Goal: Task Accomplishment & Management: Manage account settings

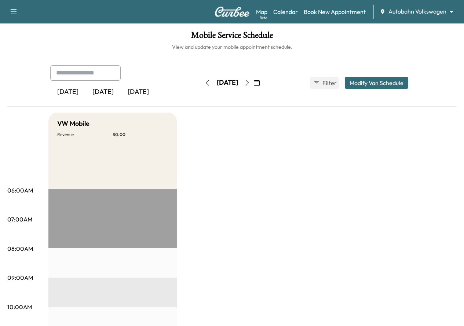
click at [260, 83] on icon "button" at bounding box center [257, 83] width 6 height 6
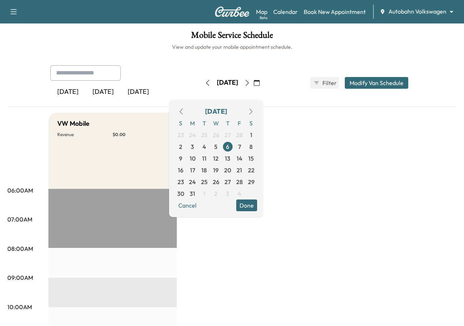
click at [254, 110] on icon "button" at bounding box center [251, 112] width 6 height 6
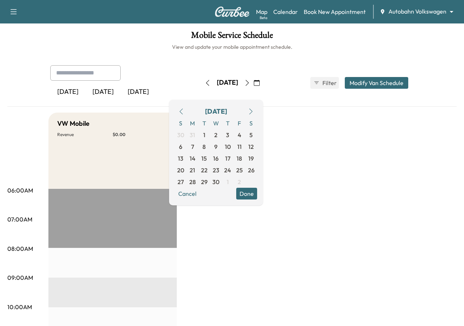
click at [254, 110] on icon "button" at bounding box center [251, 112] width 6 height 6
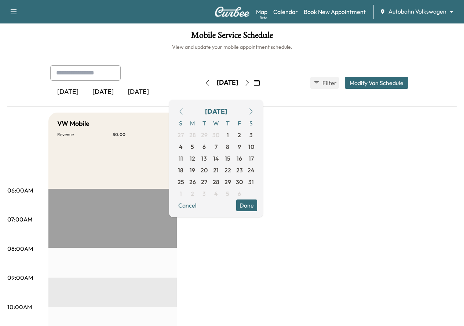
click at [254, 110] on icon "button" at bounding box center [251, 112] width 6 height 6
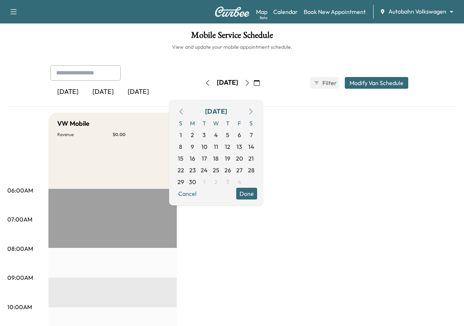
click at [254, 110] on icon "button" at bounding box center [251, 112] width 6 height 6
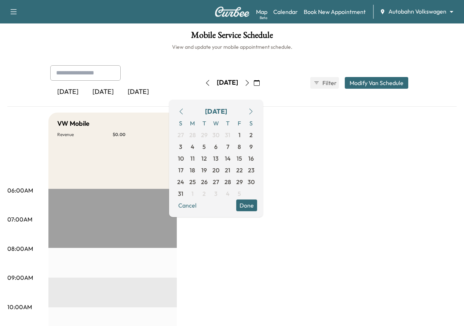
click at [254, 110] on icon "button" at bounding box center [251, 112] width 6 height 6
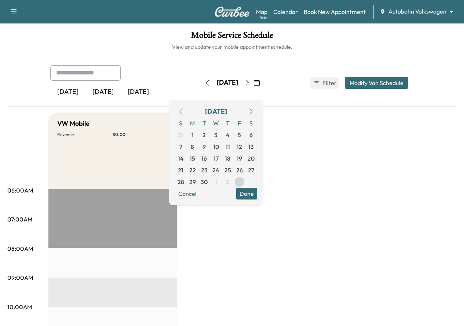
click at [246, 182] on span "3" at bounding box center [240, 182] width 12 height 12
click at [257, 195] on button "Done" at bounding box center [246, 194] width 21 height 12
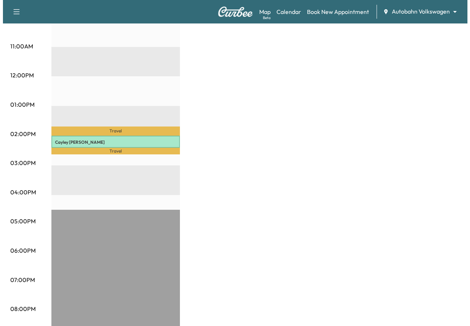
scroll to position [197, 0]
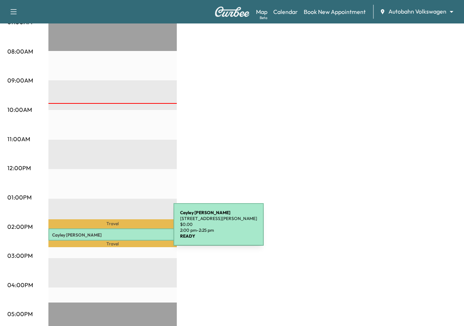
click at [119, 229] on div "Cayley Padron 3401 Jonette Drive, Richland Hills, TX 76118, US $ 0.00 2:00 pm -…" at bounding box center [112, 235] width 128 height 12
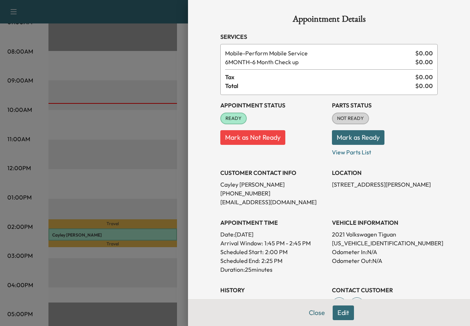
click at [336, 313] on button "Edit" at bounding box center [343, 313] width 21 height 15
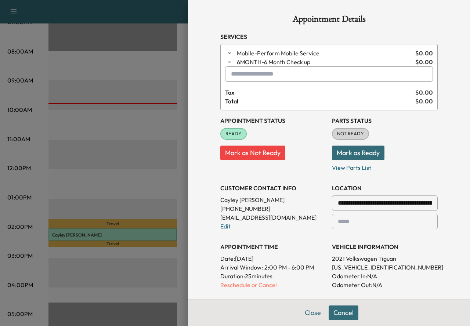
scroll to position [73, 0]
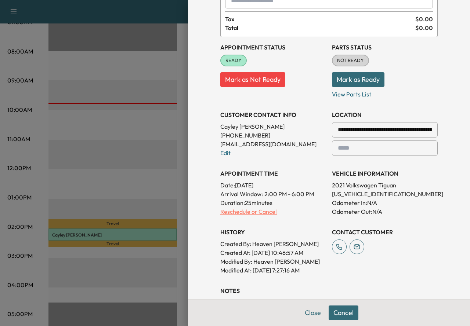
click at [264, 213] on p "Reschedule or Cancel" at bounding box center [273, 211] width 106 height 9
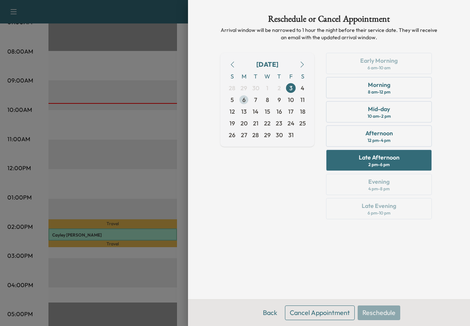
click at [246, 104] on span "6" at bounding box center [244, 100] width 12 height 12
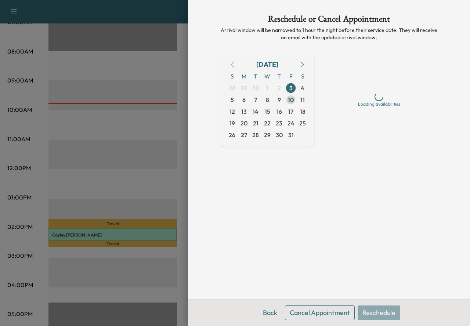
click at [291, 101] on span "10" at bounding box center [291, 99] width 6 height 9
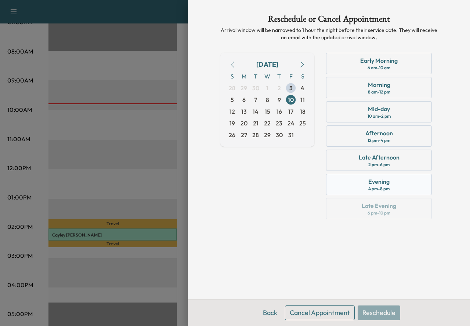
click at [361, 186] on div "Evening 4 pm - 8 pm" at bounding box center [379, 184] width 106 height 21
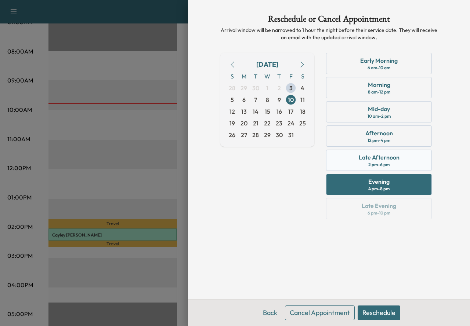
click at [369, 155] on div "Late Afternoon" at bounding box center [379, 157] width 41 height 9
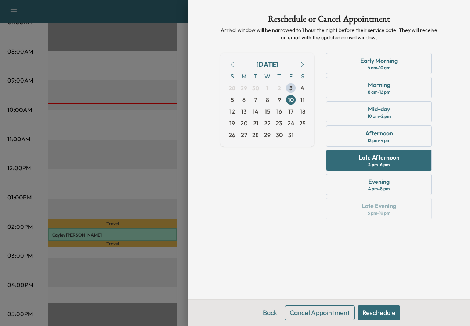
click at [367, 313] on button "Reschedule" at bounding box center [379, 313] width 43 height 15
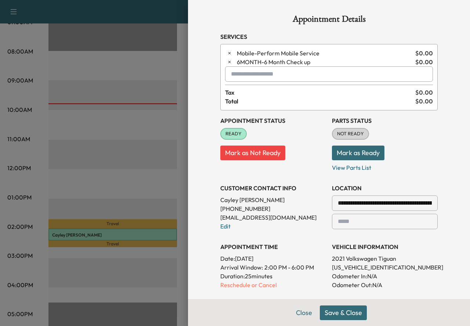
click at [333, 313] on button "Save & Close" at bounding box center [343, 313] width 47 height 15
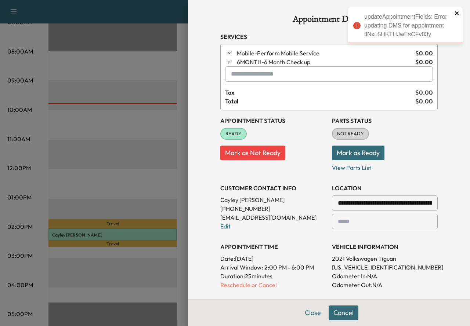
click at [459, 13] on icon "close" at bounding box center [456, 13] width 5 height 6
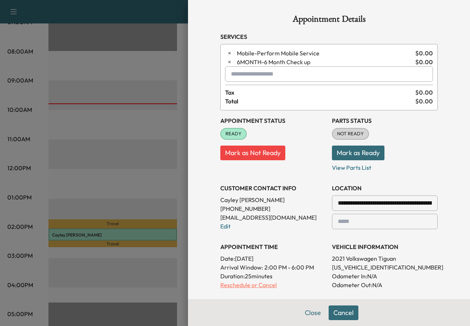
click at [263, 287] on p "Reschedule or Cancel" at bounding box center [273, 285] width 106 height 9
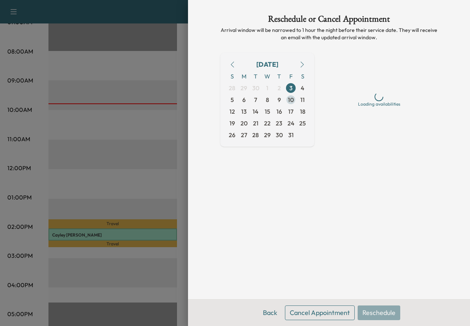
click at [294, 102] on span "10" at bounding box center [291, 100] width 12 height 12
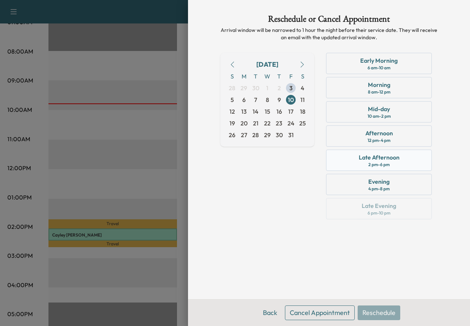
click at [362, 158] on div "Late Afternoon" at bounding box center [379, 157] width 41 height 9
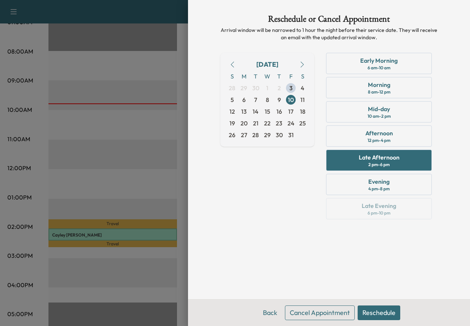
click at [378, 316] on button "Reschedule" at bounding box center [379, 313] width 43 height 15
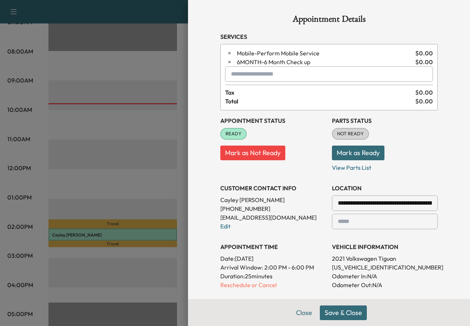
click at [344, 316] on button "Save & Close" at bounding box center [343, 313] width 47 height 15
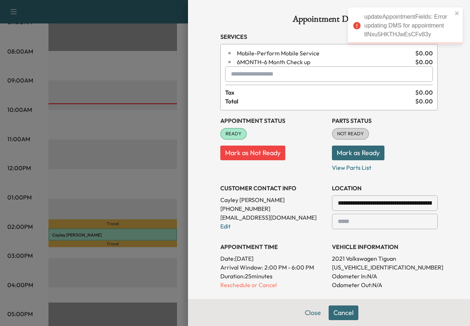
click at [265, 155] on button "Mark as Not Ready" at bounding box center [252, 153] width 65 height 15
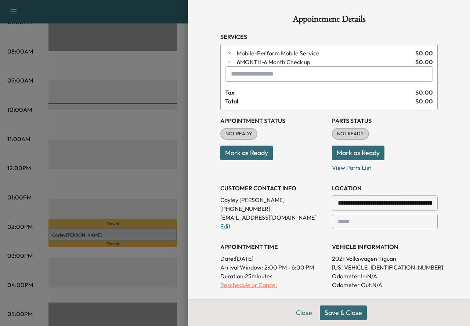
click at [268, 287] on p "Reschedule or Cancel" at bounding box center [273, 285] width 106 height 9
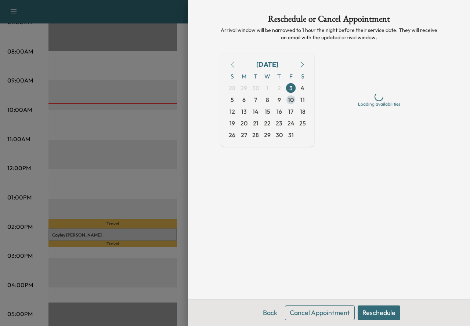
click at [293, 97] on span "10" at bounding box center [291, 99] width 6 height 9
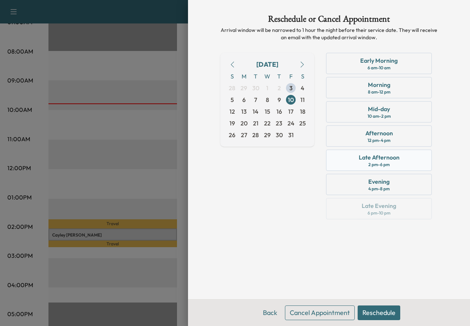
click at [370, 162] on div "2 pm - 6 pm" at bounding box center [378, 165] width 21 height 6
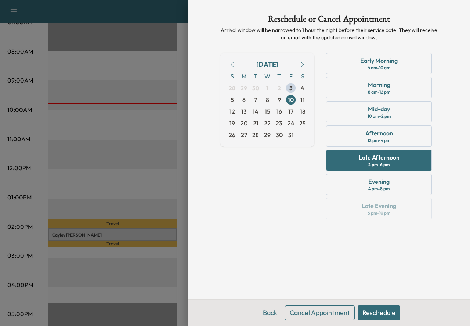
click at [377, 317] on button "Reschedule" at bounding box center [379, 313] width 43 height 15
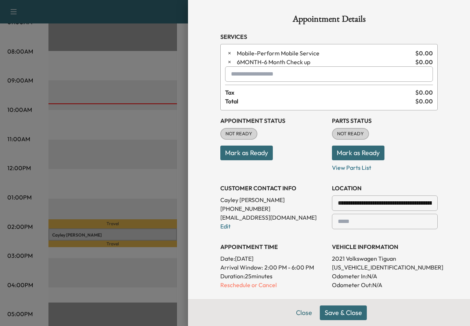
click at [352, 314] on button "Save & Close" at bounding box center [343, 313] width 47 height 15
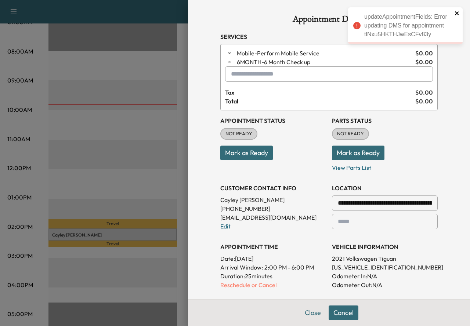
click at [457, 12] on icon "close" at bounding box center [456, 13] width 5 height 6
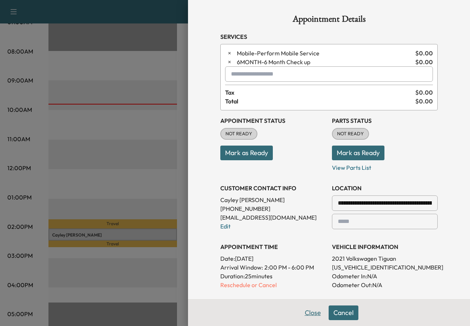
click at [315, 318] on div "**********" at bounding box center [328, 233] width 235 height 466
click at [347, 316] on div "**********" at bounding box center [328, 233] width 235 height 466
click at [255, 287] on p "Reschedule or Cancel" at bounding box center [273, 285] width 106 height 9
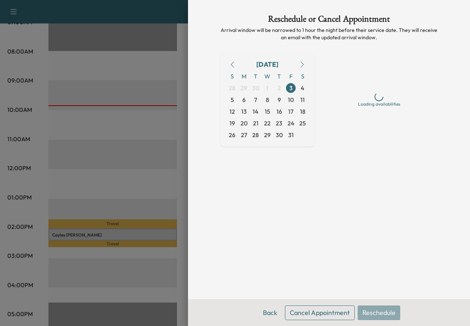
click at [320, 314] on button "Cancel Appointment" at bounding box center [320, 313] width 70 height 15
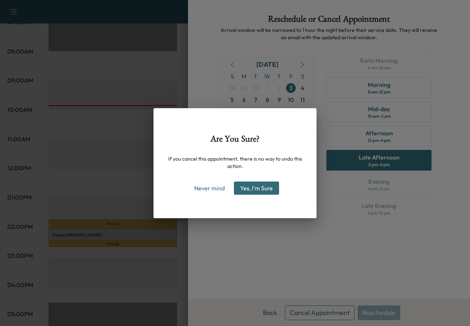
click at [255, 193] on button "Yes, I'm Sure" at bounding box center [256, 188] width 45 height 13
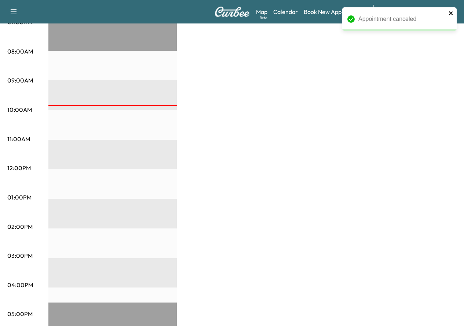
click at [452, 13] on icon "close" at bounding box center [451, 13] width 5 height 6
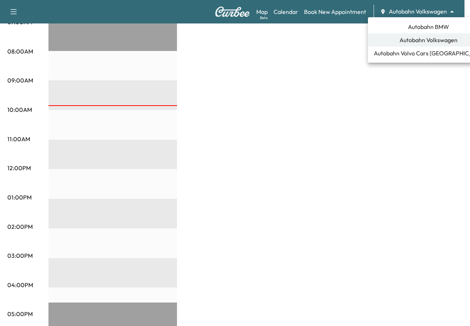
click at [340, 59] on div at bounding box center [235, 163] width 470 height 326
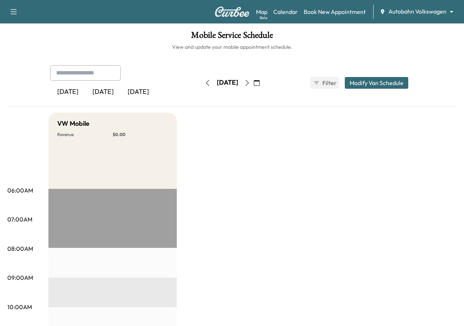
click at [260, 84] on icon "button" at bounding box center [257, 83] width 6 height 6
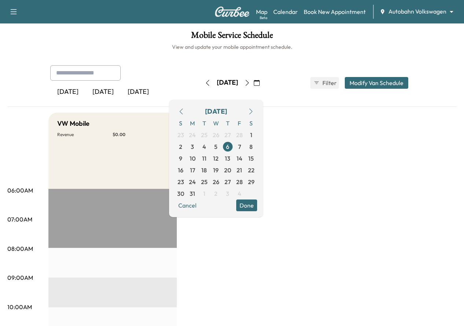
click at [254, 109] on icon "button" at bounding box center [251, 112] width 6 height 6
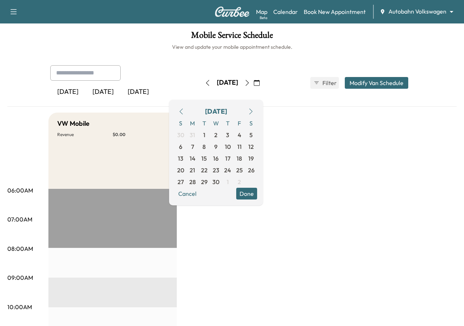
click at [254, 109] on icon "button" at bounding box center [251, 112] width 6 height 6
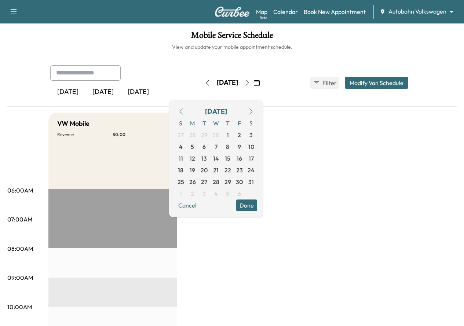
click at [254, 109] on icon "button" at bounding box center [251, 112] width 6 height 6
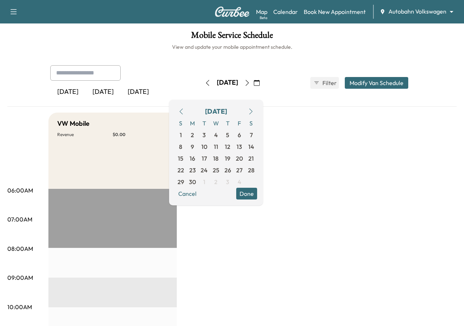
click at [254, 109] on icon "button" at bounding box center [251, 112] width 6 height 6
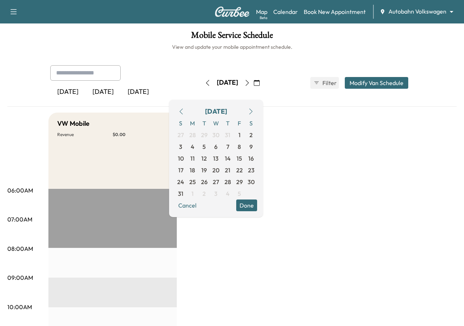
click at [254, 109] on icon "button" at bounding box center [251, 112] width 6 height 6
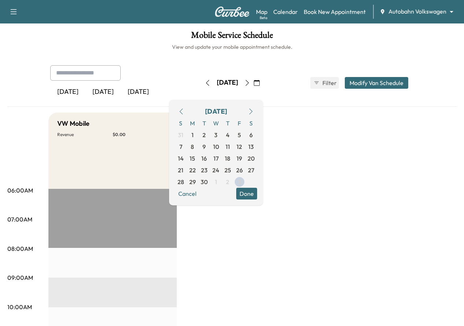
click at [254, 109] on icon "button" at bounding box center [251, 112] width 6 height 6
click at [241, 137] on span "3" at bounding box center [239, 135] width 3 height 9
click at [257, 192] on button "Done" at bounding box center [246, 194] width 21 height 12
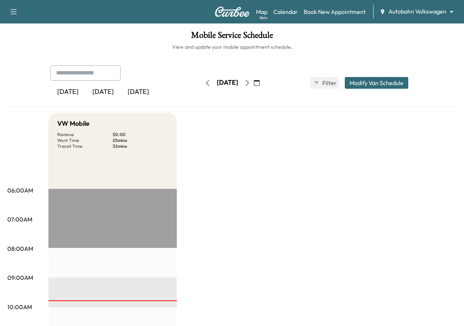
click at [250, 82] on icon "button" at bounding box center [247, 83] width 6 height 6
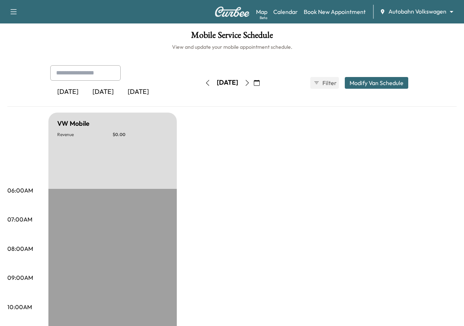
click at [254, 82] on button "button" at bounding box center [247, 83] width 12 height 12
click at [260, 81] on icon "button" at bounding box center [257, 83] width 6 height 6
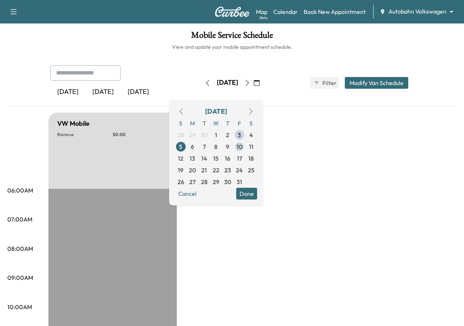
click at [243, 142] on span "10" at bounding box center [240, 146] width 6 height 9
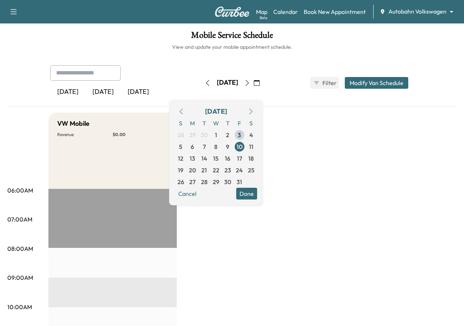
click at [257, 195] on button "Done" at bounding box center [246, 194] width 21 height 12
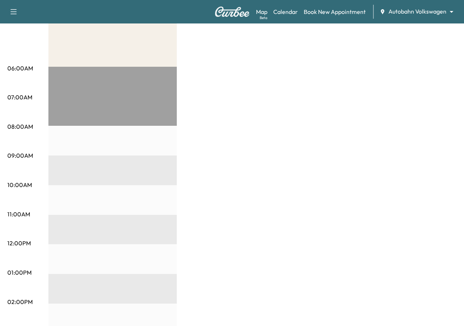
scroll to position [184, 0]
